Goal: Book appointment/travel/reservation

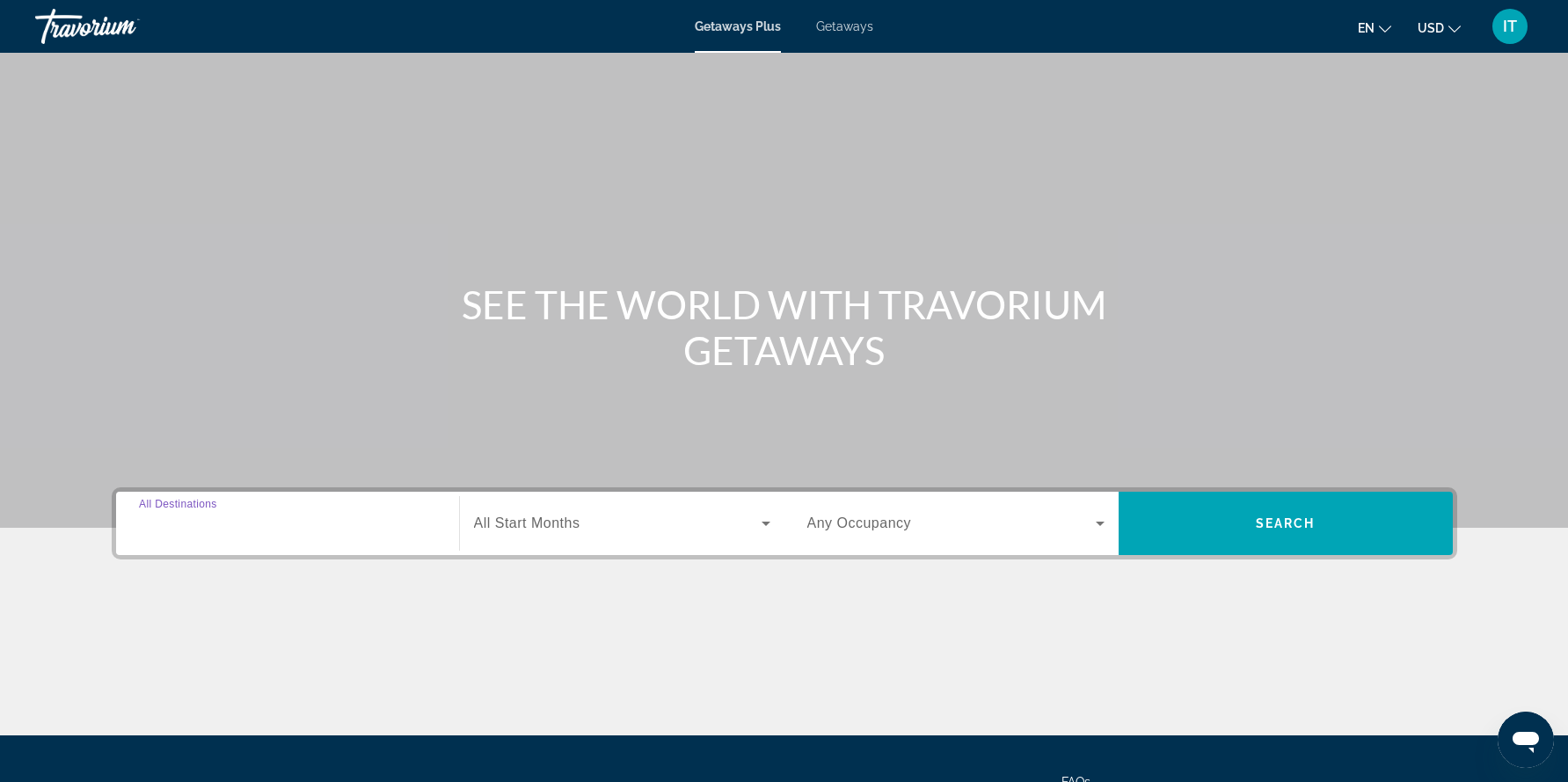
click at [252, 527] on input "Destination All Destinations" at bounding box center [287, 524] width 297 height 21
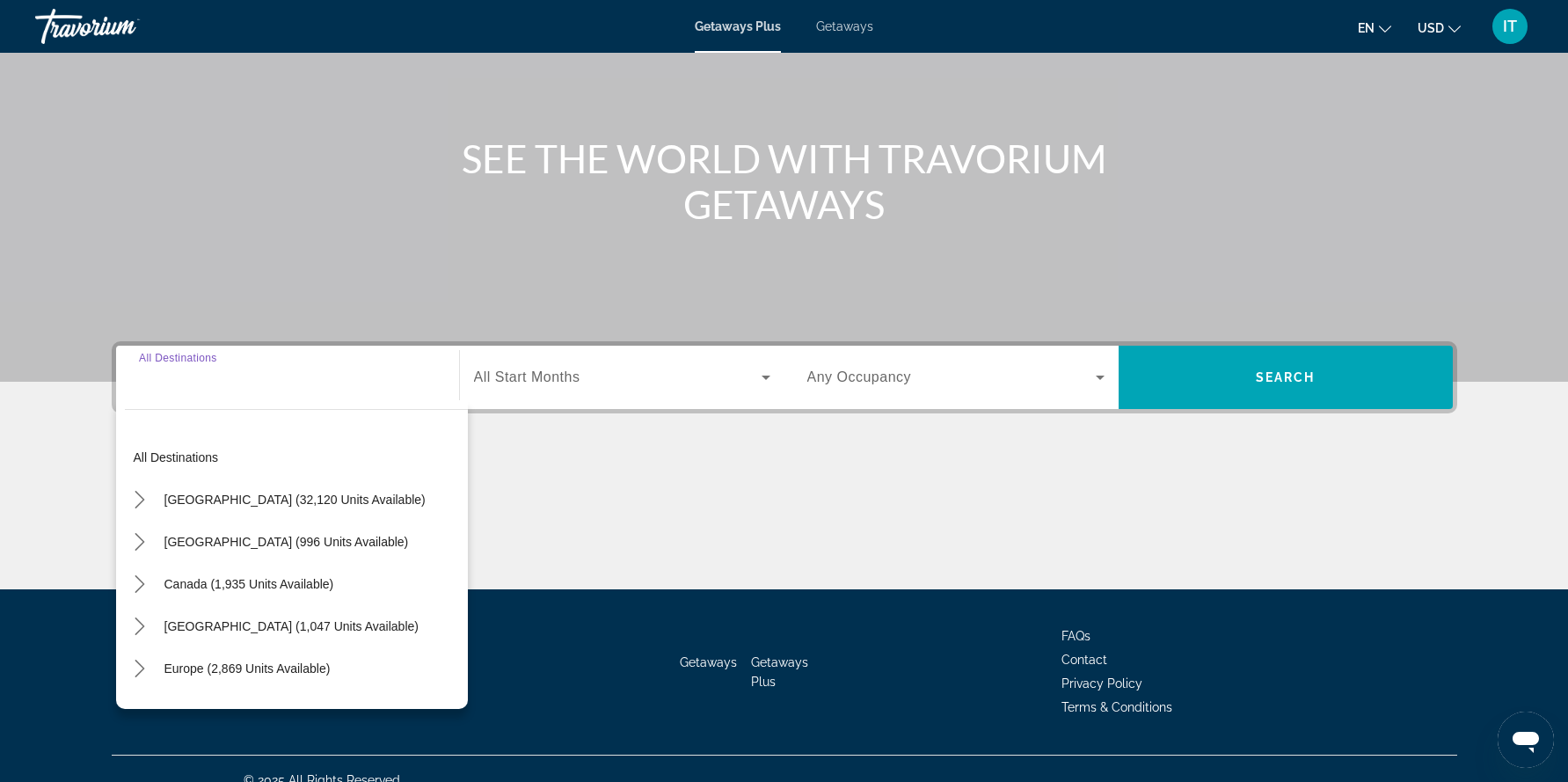
scroll to position [169, 0]
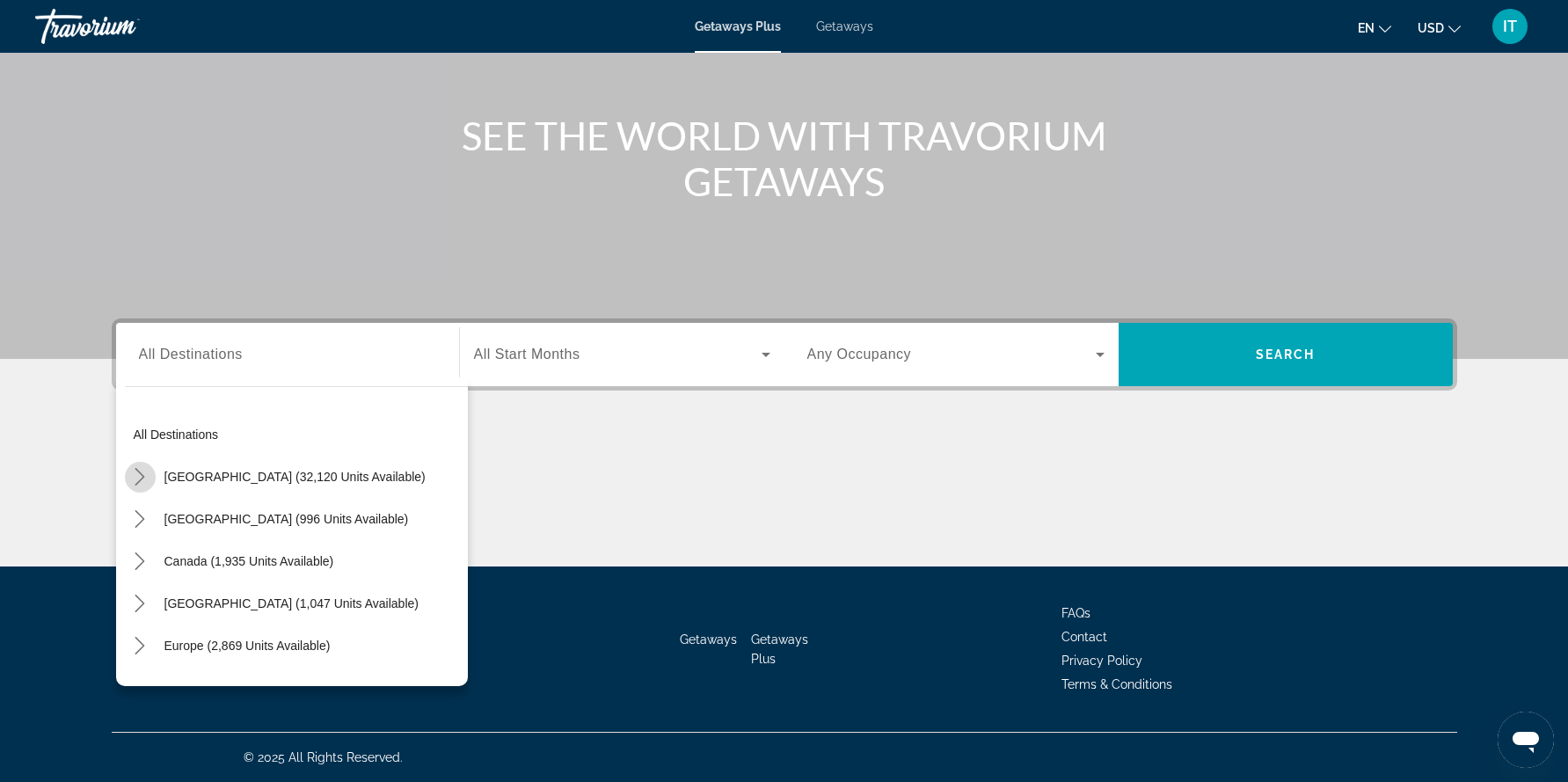
click at [140, 479] on icon "Toggle United States (32,120 units available) submenu" at bounding box center [140, 477] width 18 height 18
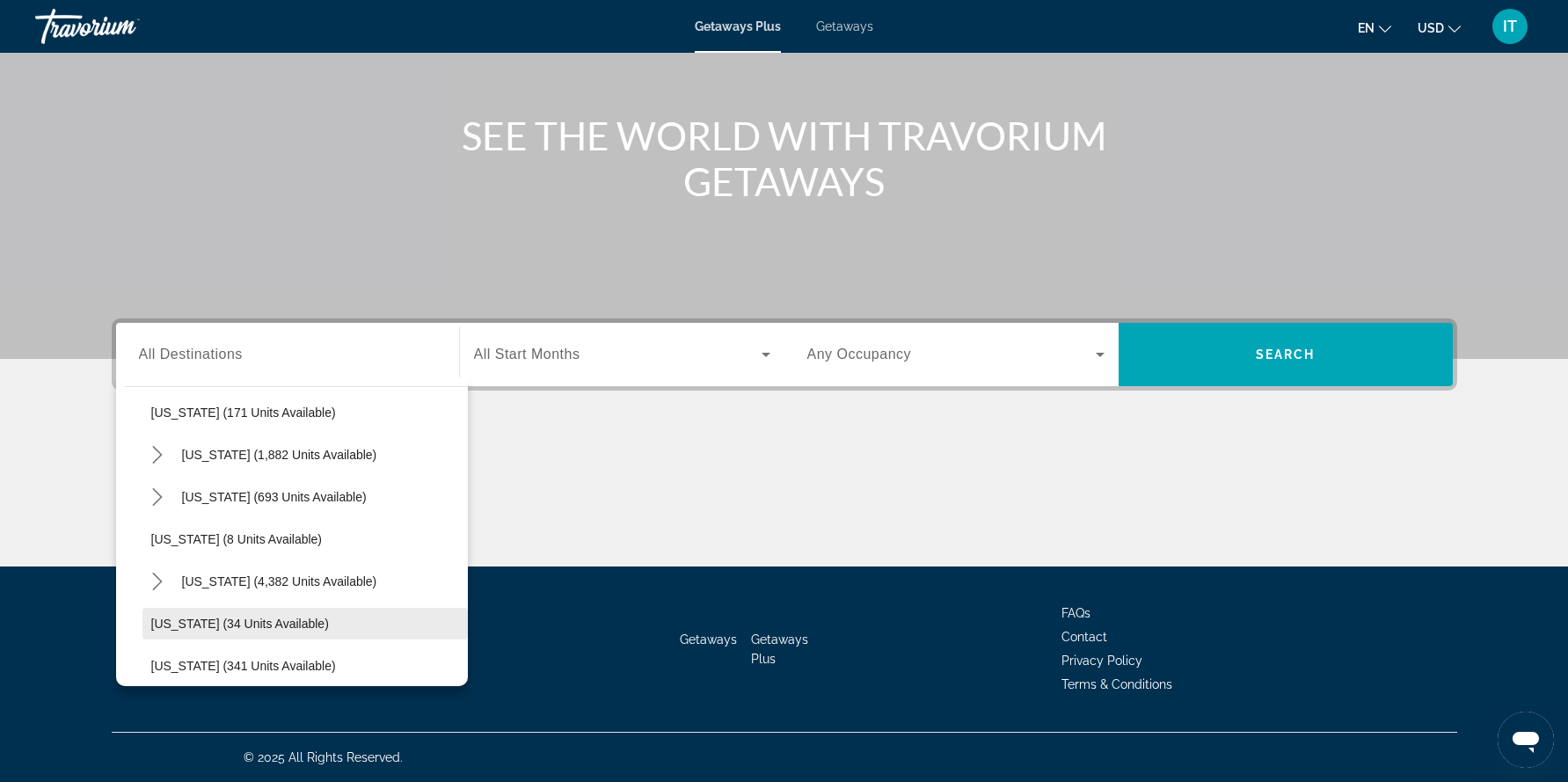
scroll to position [176, 0]
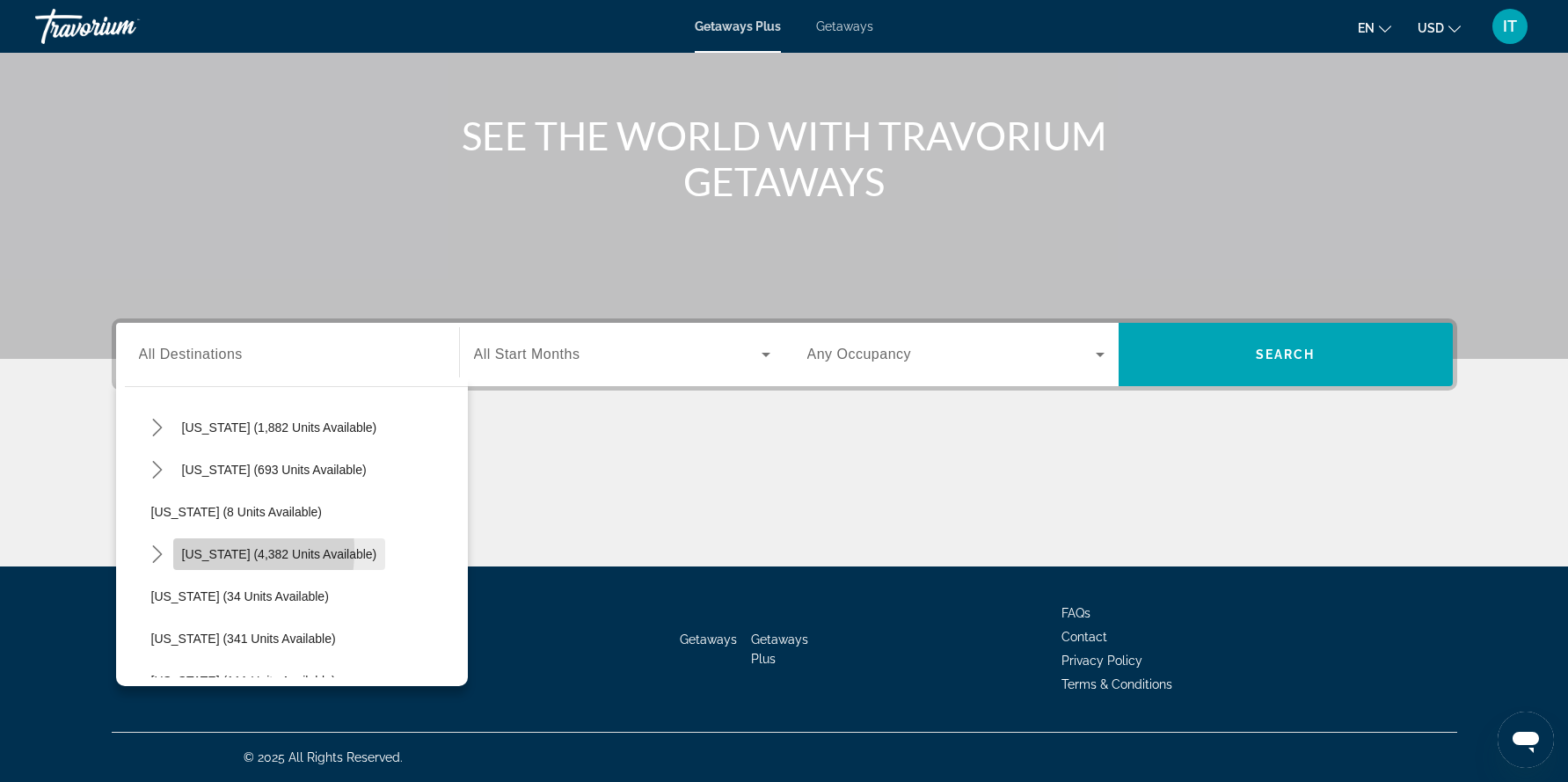
click at [190, 551] on span "[US_STATE] (4,382 units available)" at bounding box center [279, 553] width 195 height 14
type input "**********"
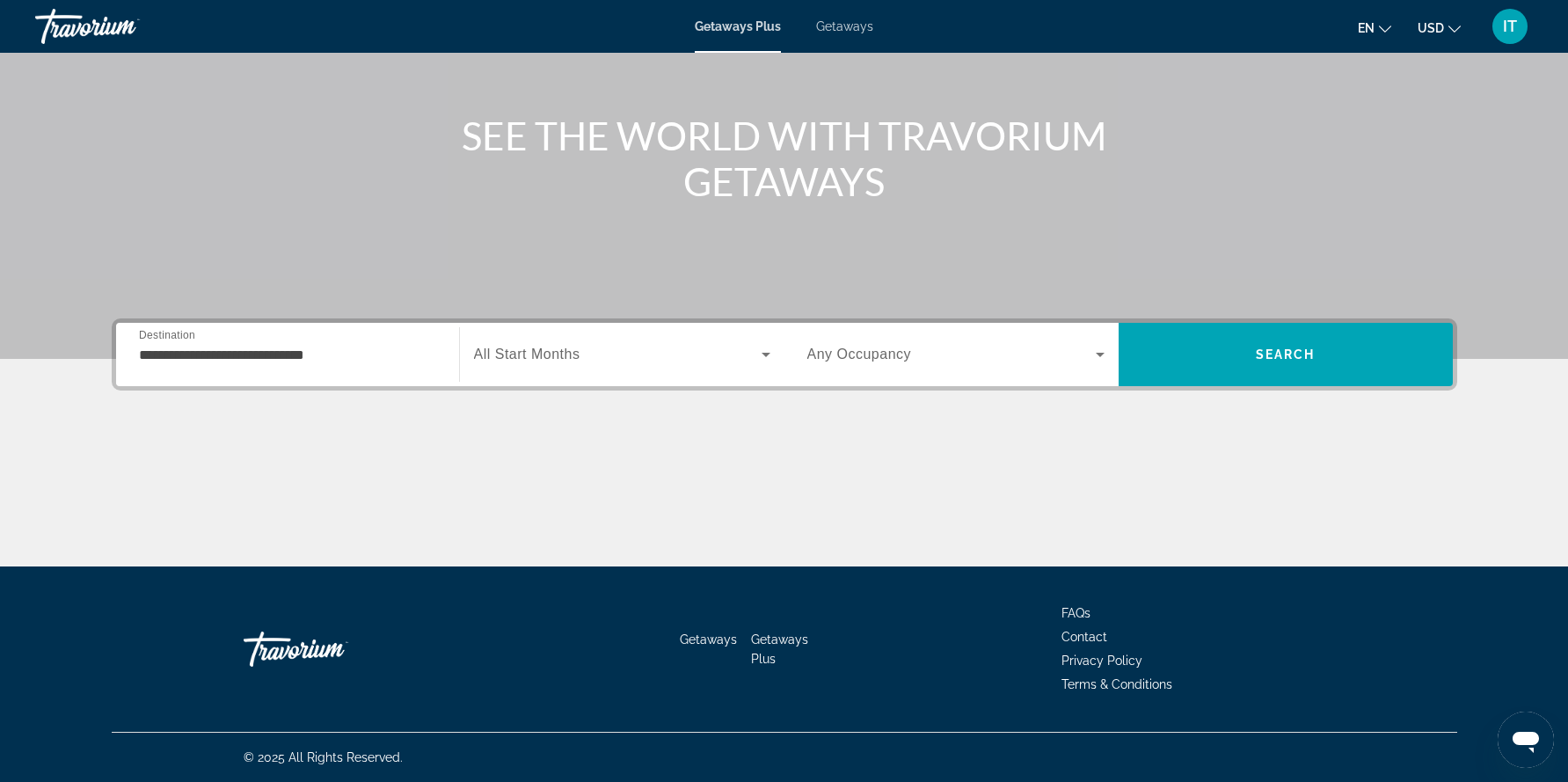
click at [757, 366] on div "Search widget" at bounding box center [622, 354] width 296 height 49
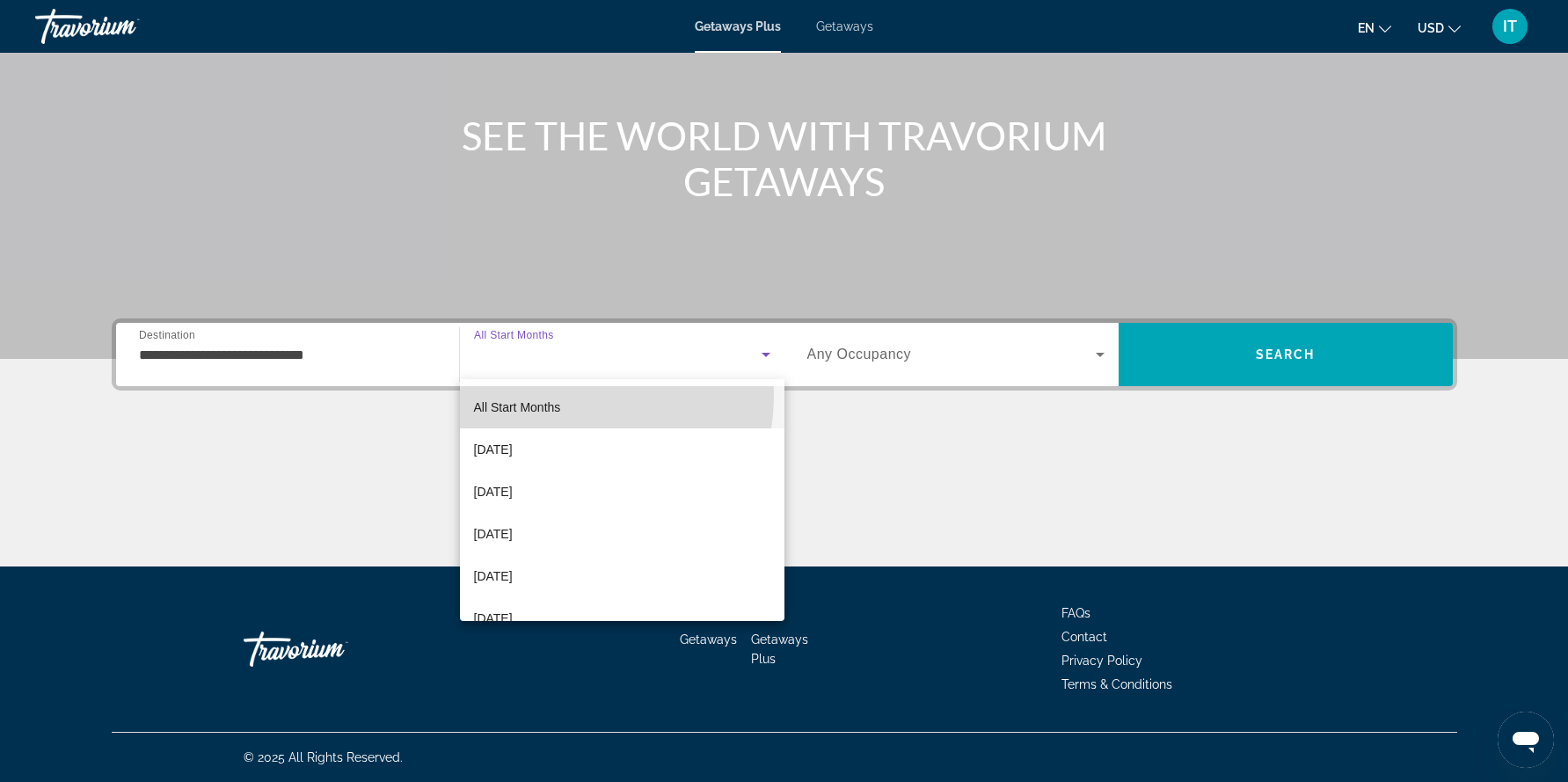
click at [562, 395] on mat-option "All Start Months" at bounding box center [622, 407] width 325 height 43
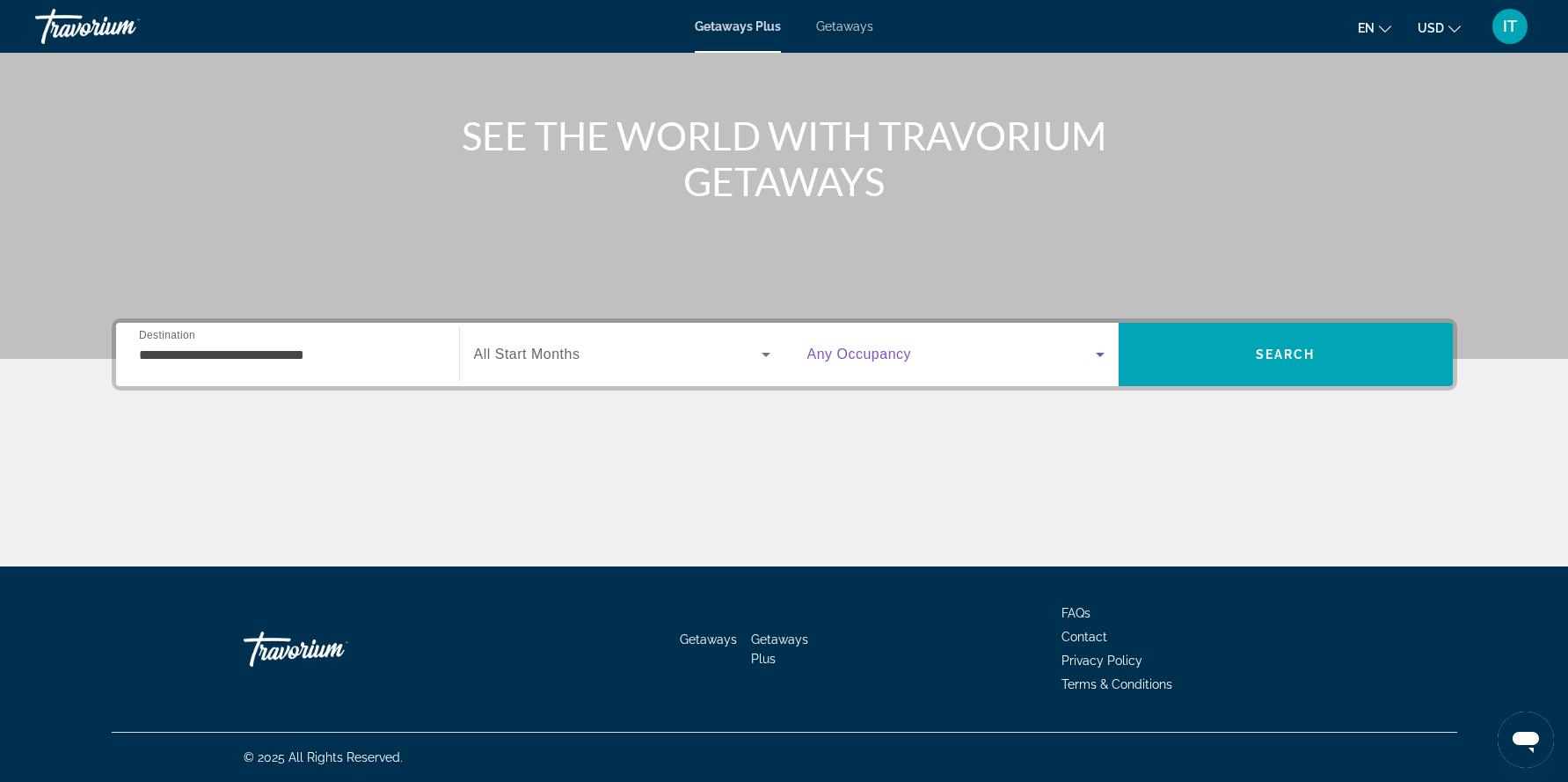
click at [1099, 364] on icon "Search widget" at bounding box center [1100, 354] width 21 height 21
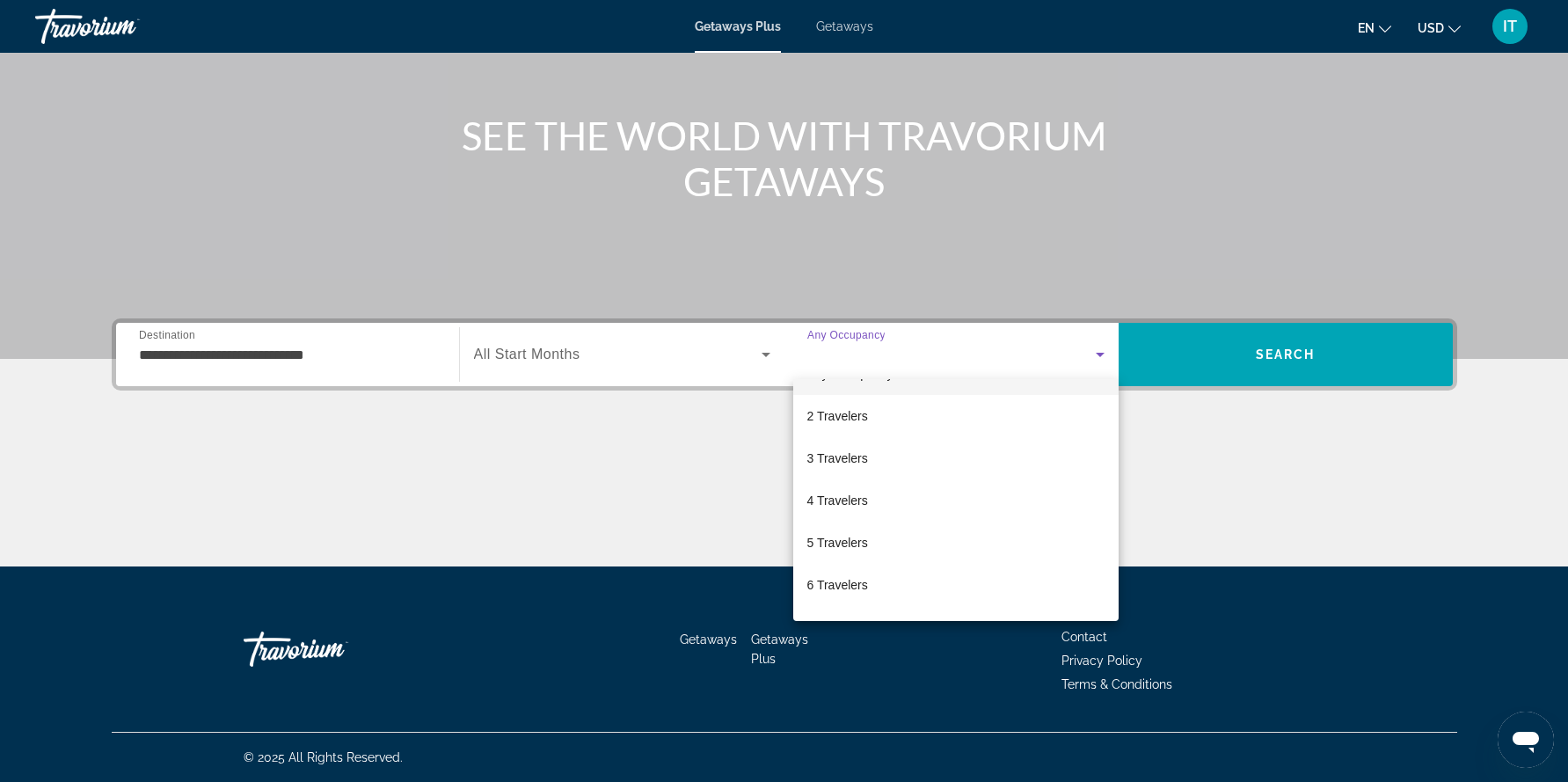
scroll to position [19, 0]
click at [835, 504] on mat-option "4 Travelers" at bounding box center [957, 515] width 326 height 43
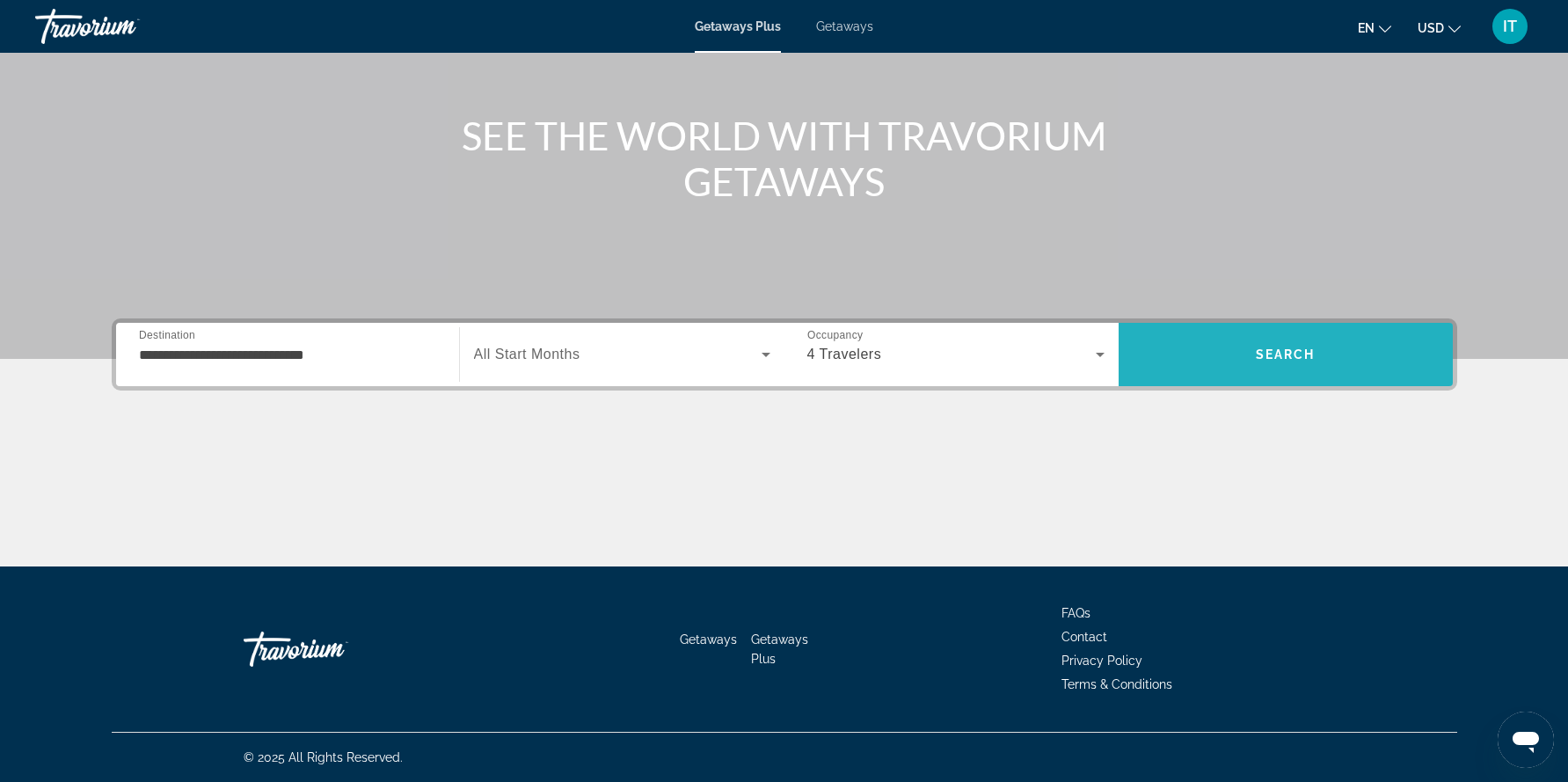
click at [1271, 345] on span "Search" at bounding box center [1285, 354] width 334 height 43
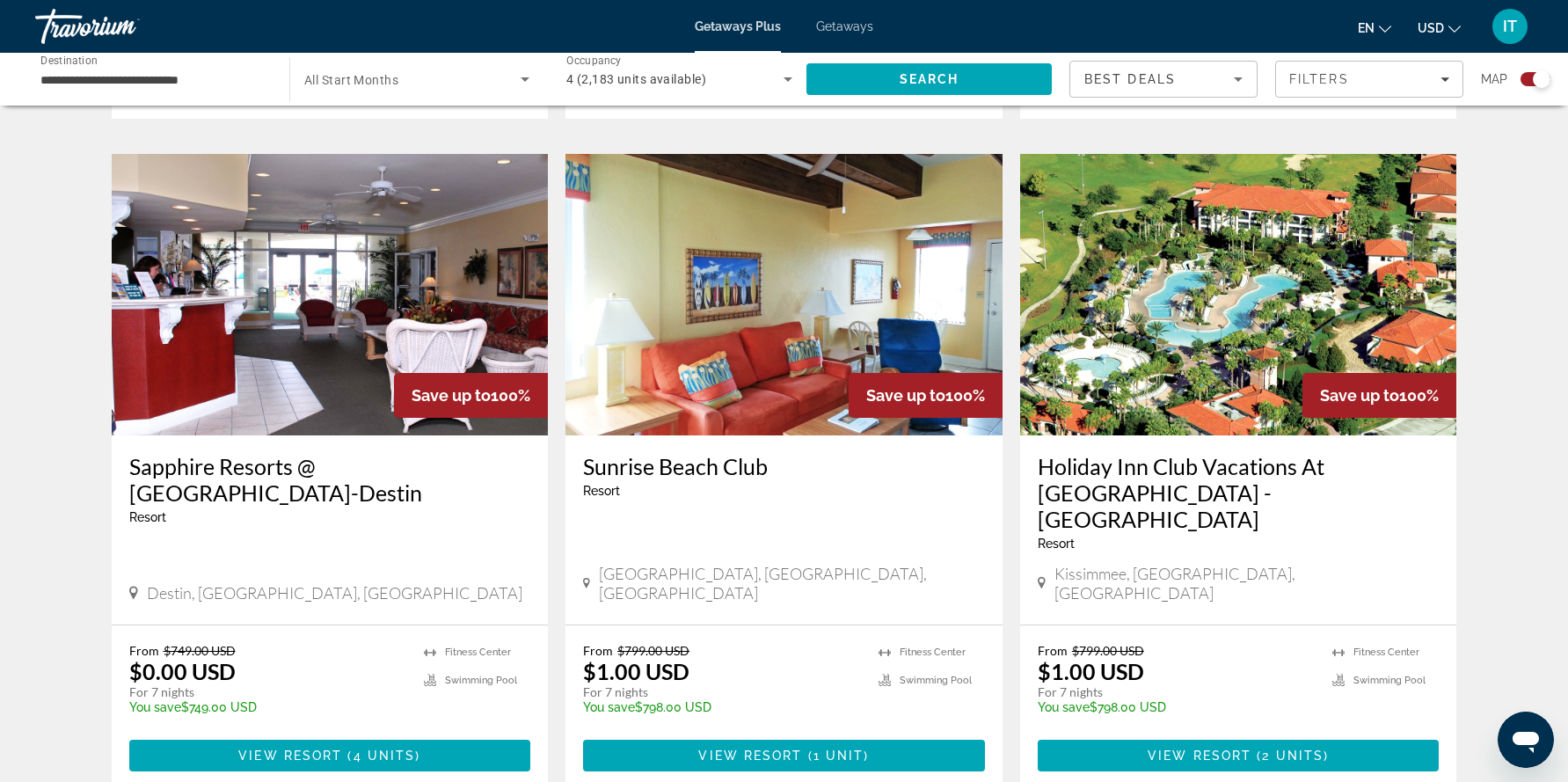
scroll to position [1848, 0]
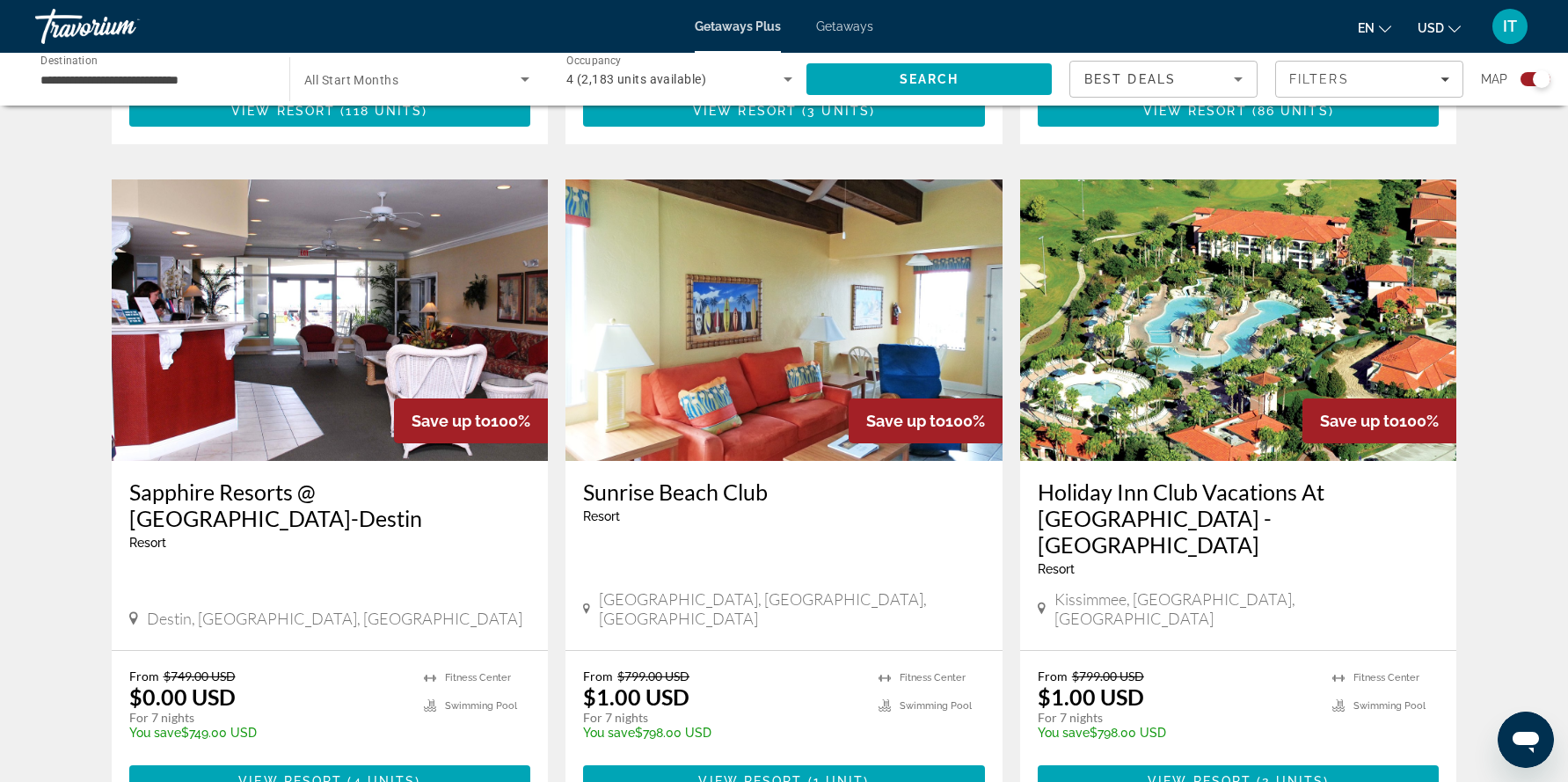
click at [1089, 391] on img "Main content" at bounding box center [1239, 320] width 438 height 281
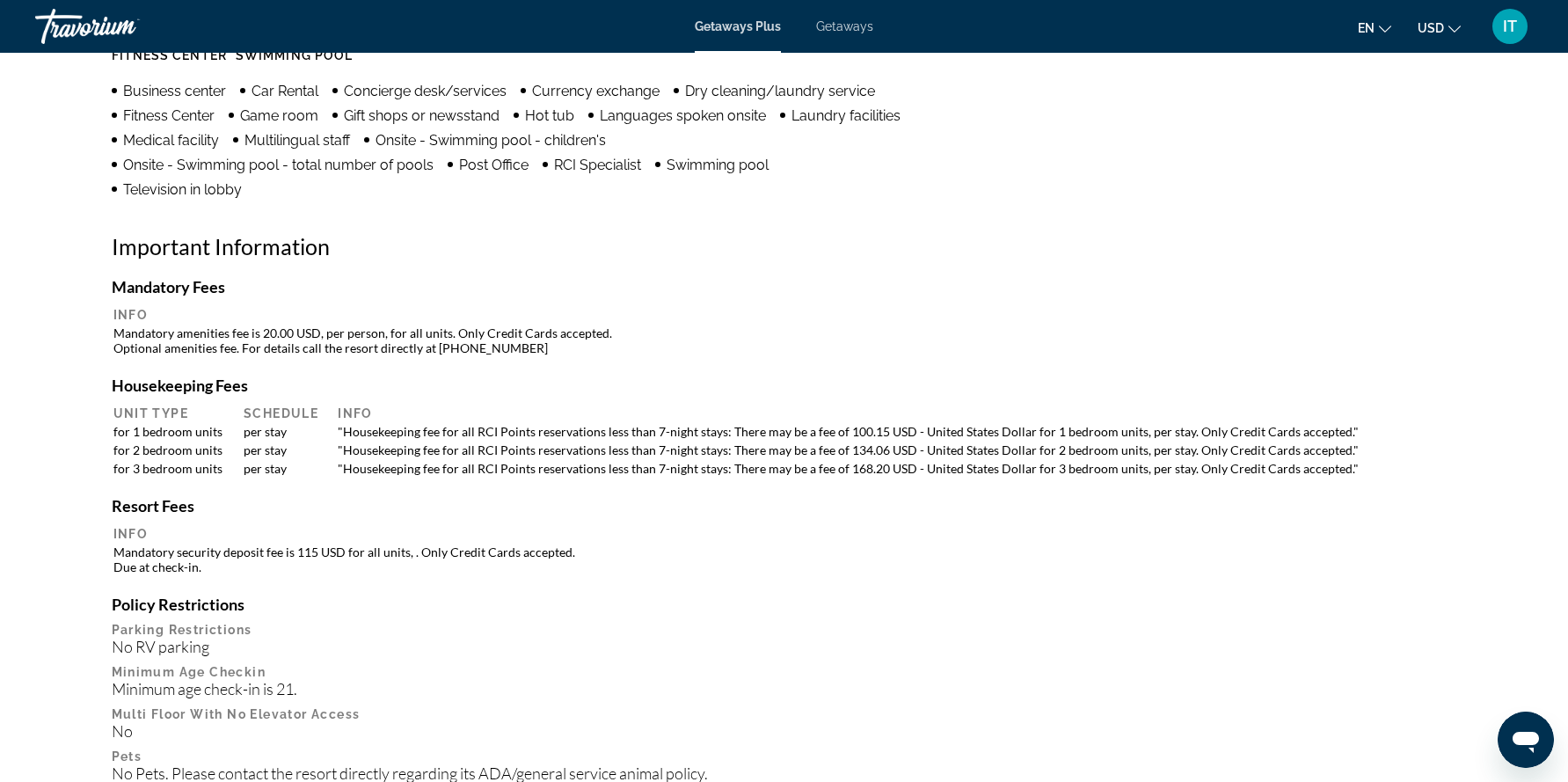
scroll to position [1496, 0]
